Goal: Information Seeking & Learning: Learn about a topic

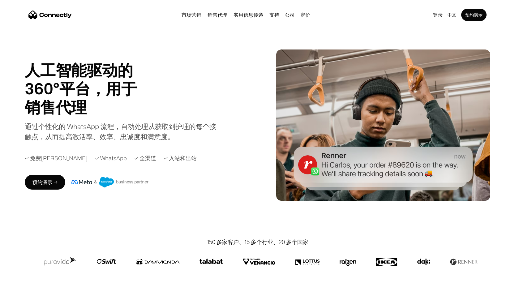
click at [303, 15] on link "定价" at bounding box center [305, 14] width 15 height 5
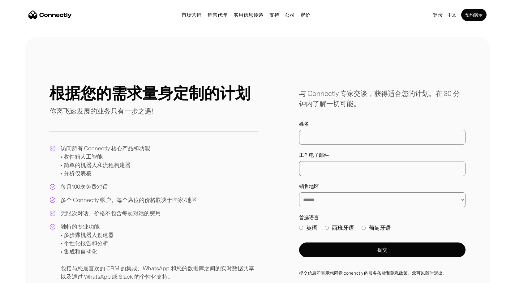
drag, startPoint x: 207, startPoint y: 248, endPoint x: 222, endPoint y: 242, distance: 15.9
click at [209, 247] on div "独特的专业功能 • 多步骤机器人创建器 • 个性化报告和分析 • 集成和自动化 包括与您最喜欢的 CRM 的集成、WhatsApp 和您的数据库之间的实时数据…" at bounding box center [159, 251] width 197 height 58
click at [253, 212] on div "访问所有 Connectly 核心产品和功能 • 收件箱人工智能 • 简单的机器人和流程构建器 • 分析仪表板 每月100次免费对话 多个 Connectly…" at bounding box center [153, 212] width 208 height 137
